Goal: Transaction & Acquisition: Purchase product/service

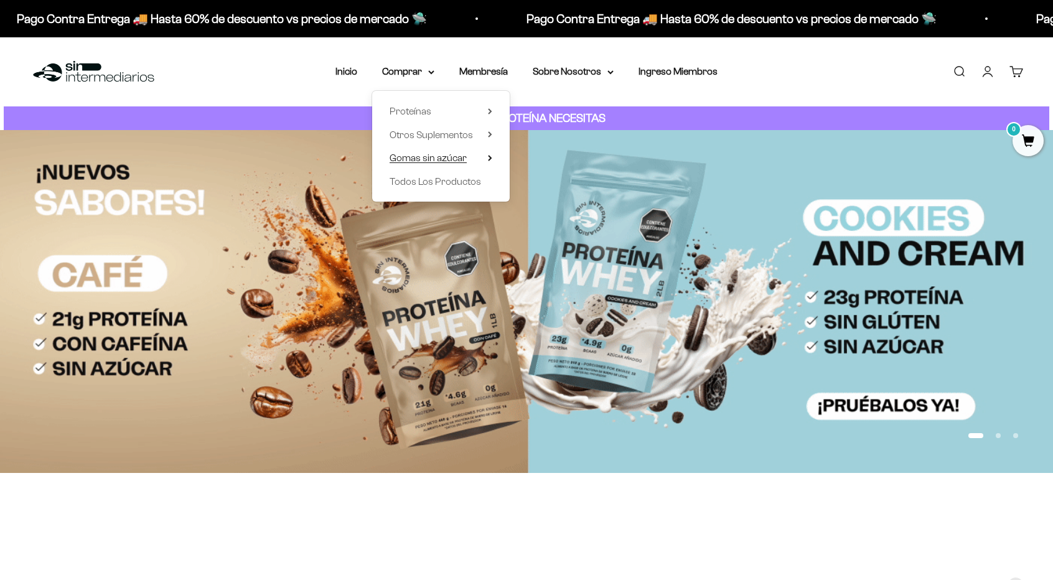
click at [433, 156] on span "Gomas sin azúcar" at bounding box center [428, 157] width 77 height 11
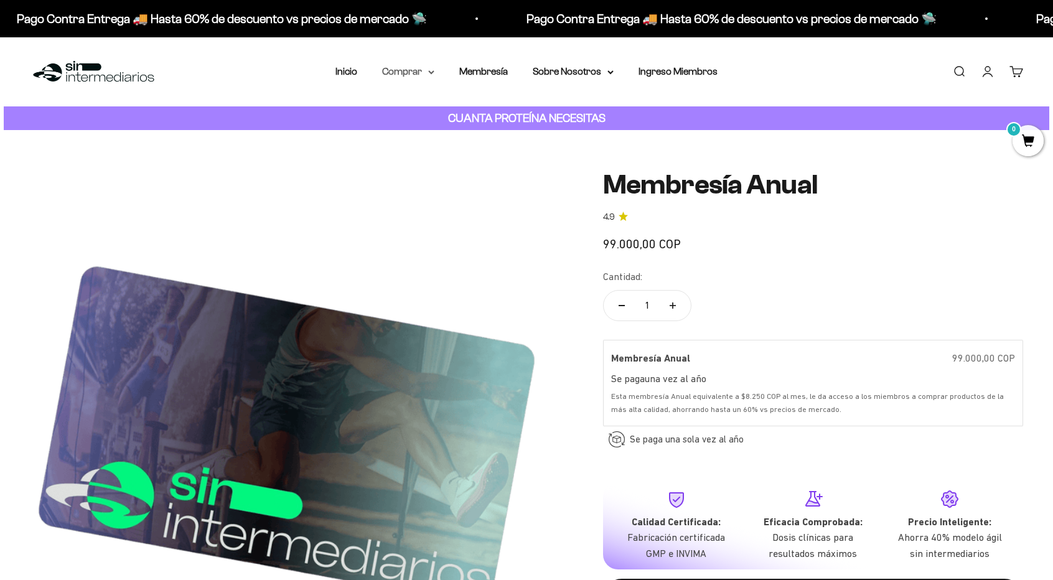
click at [416, 77] on summary "Comprar" at bounding box center [408, 71] width 52 height 16
click at [446, 154] on span "Gomas sin azúcar" at bounding box center [428, 157] width 77 height 11
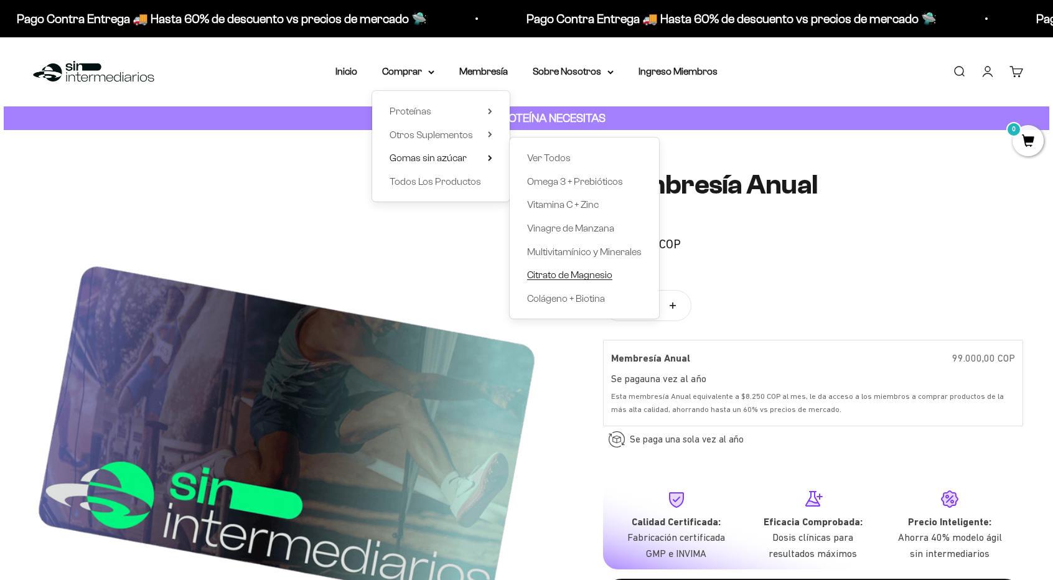
click at [569, 274] on span "Citrato de Magnesio" at bounding box center [569, 274] width 85 height 11
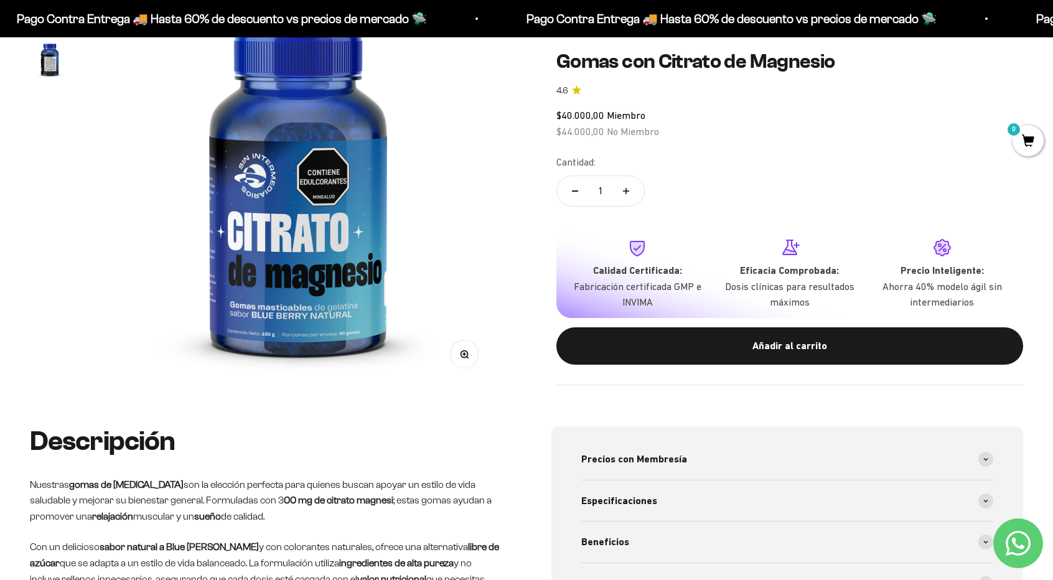
scroll to position [124, 0]
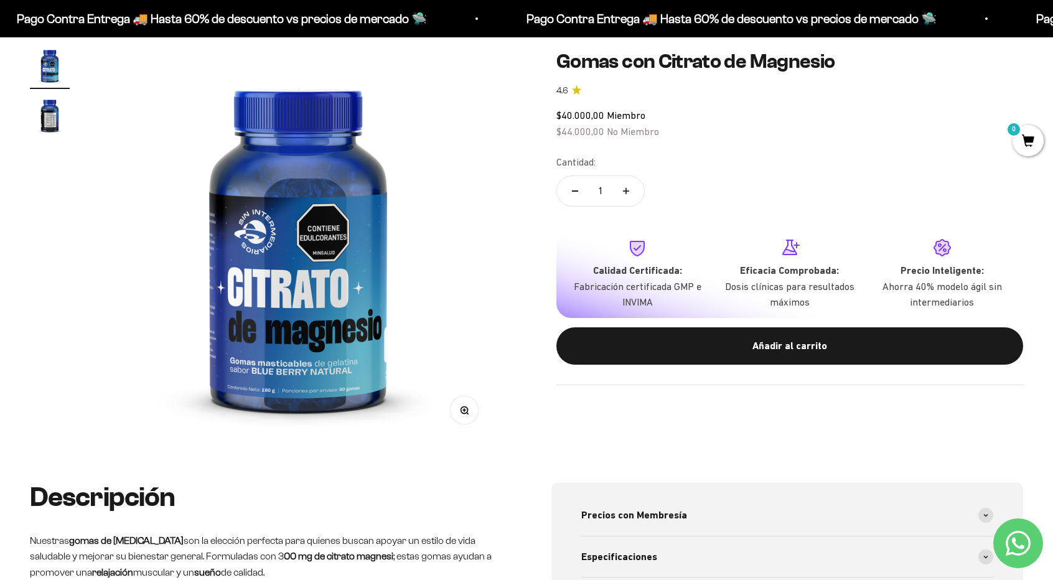
click at [42, 112] on img "Ir al artículo 2" at bounding box center [50, 115] width 40 height 40
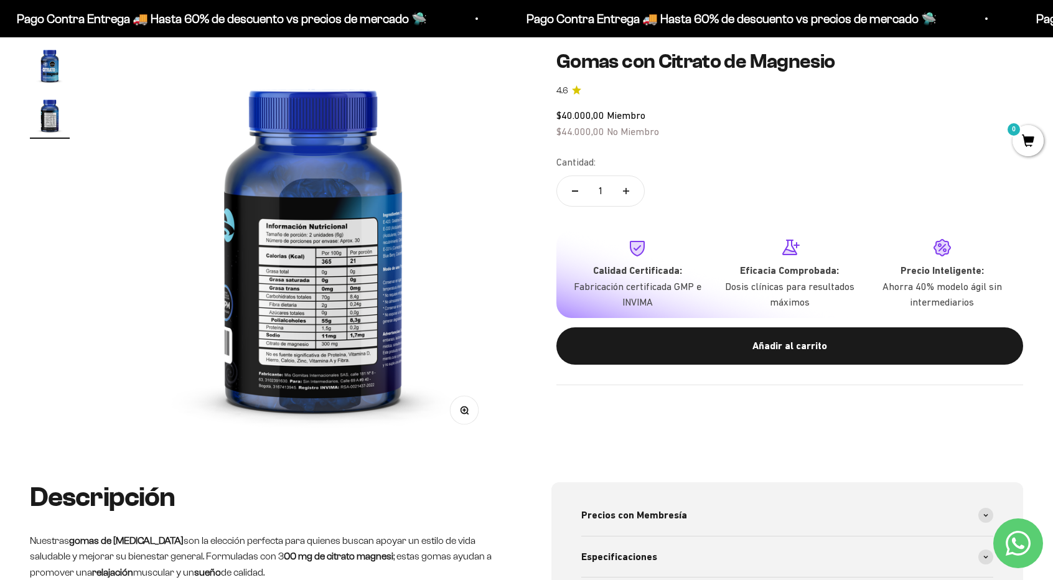
scroll to position [0, 412]
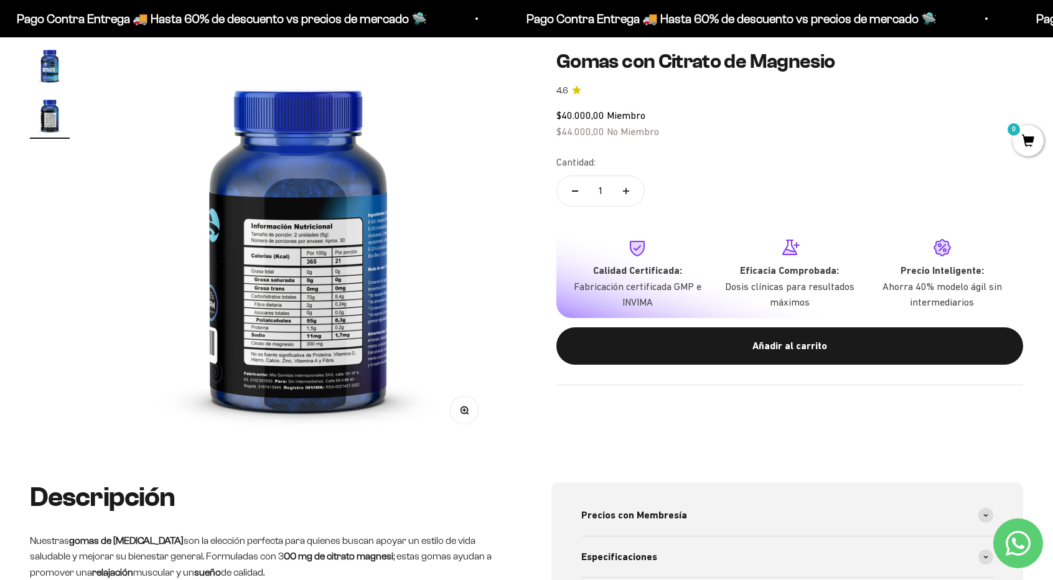
click at [344, 293] on img at bounding box center [298, 243] width 397 height 397
click at [312, 249] on img at bounding box center [298, 243] width 397 height 397
